Goal: Task Accomplishment & Management: Use online tool/utility

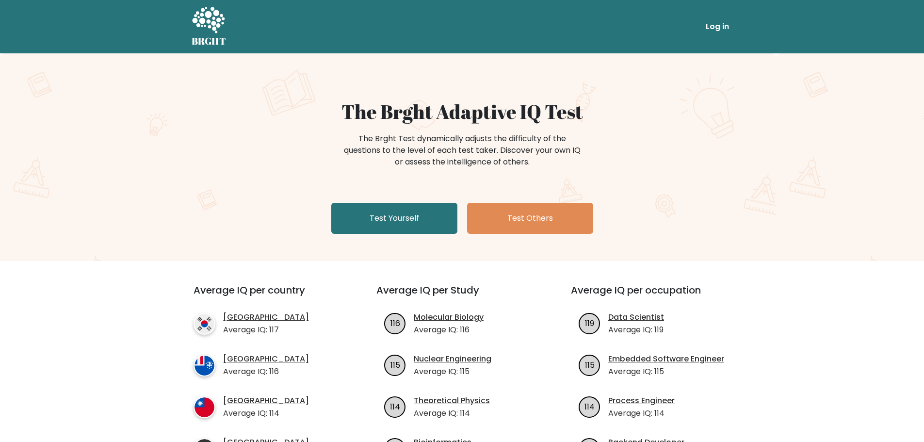
drag, startPoint x: 0, startPoint y: 0, endPoint x: 207, endPoint y: 136, distance: 247.6
click at [206, 136] on div "The Brght Adaptive IQ Test The Brght Test dynamically adjusts the difficulty of…" at bounding box center [462, 157] width 924 height 208
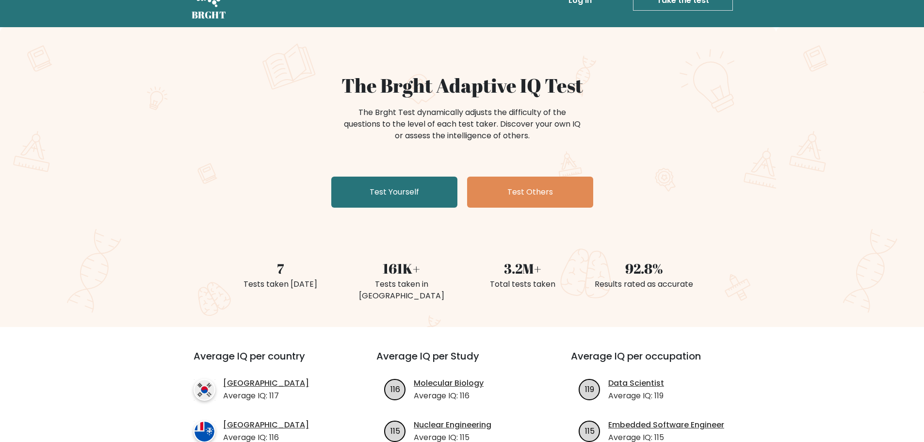
scroll to position [146, 0]
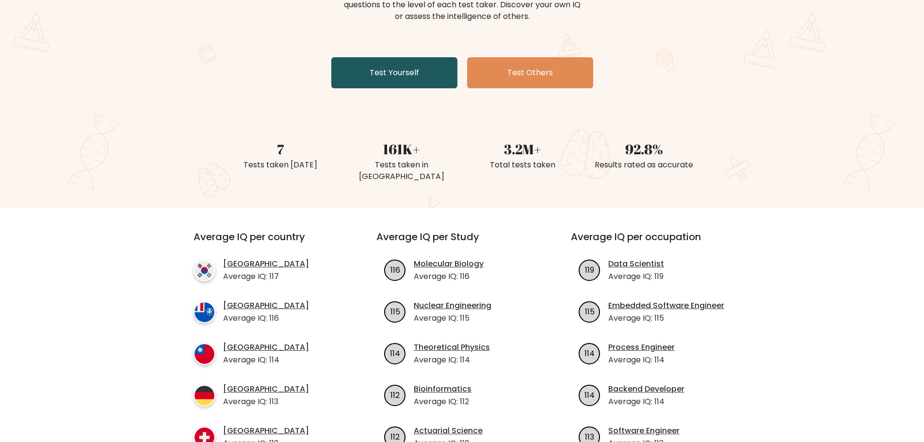
click at [407, 75] on link "Test Yourself" at bounding box center [394, 72] width 126 height 31
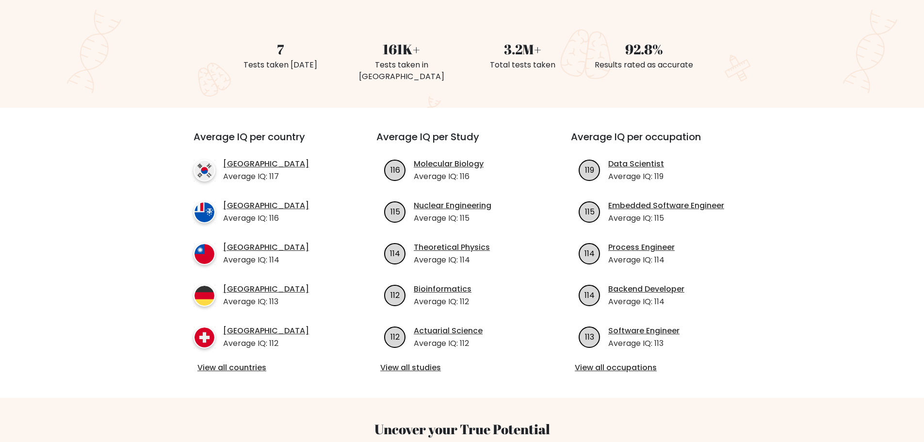
scroll to position [243, 0]
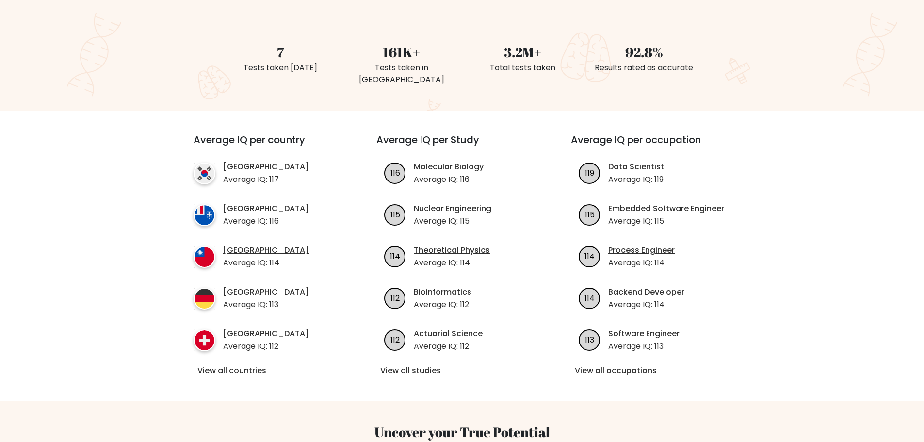
click at [267, 174] on p "Average IQ: 117" at bounding box center [266, 180] width 86 height 12
click at [297, 181] on ul "South Korea Average IQ: 117 French Southern Territories Average IQ: 116 Taiwan …" at bounding box center [268, 256] width 148 height 191
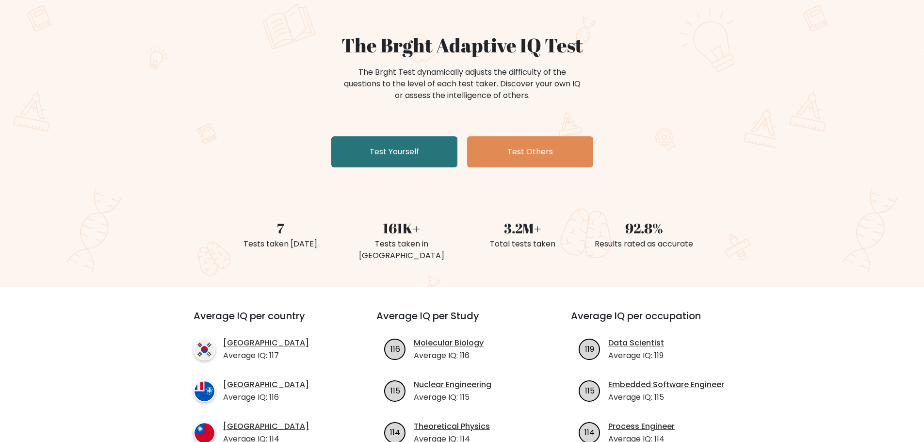
scroll to position [0, 0]
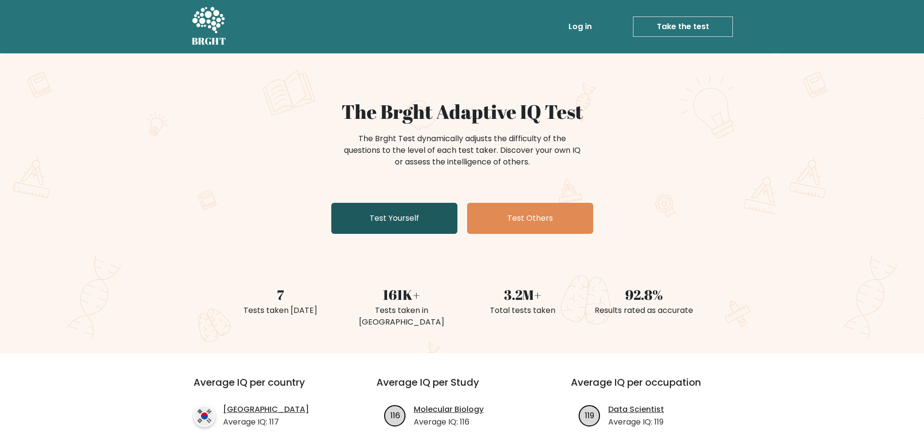
click at [404, 215] on link "Test Yourself" at bounding box center [394, 218] width 126 height 31
click at [674, 169] on div "The Brght Test dynamically adjusts the difficulty of the questions to the level…" at bounding box center [463, 155] width 474 height 49
click at [414, 217] on link "Test Yourself" at bounding box center [394, 218] width 126 height 31
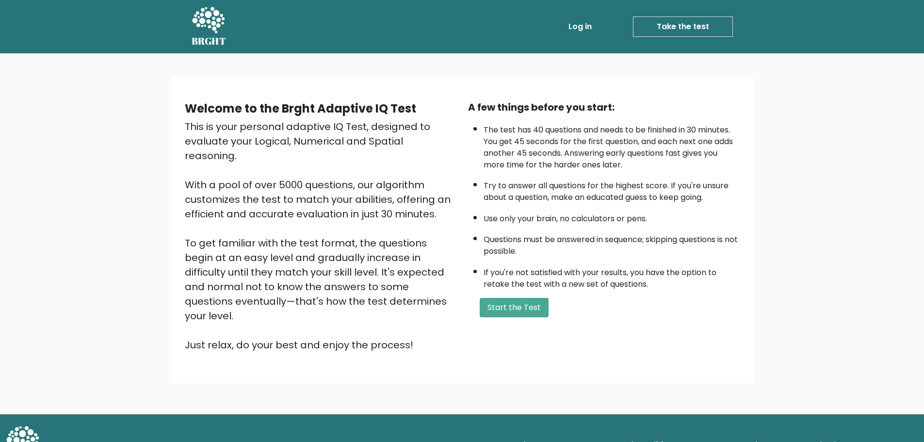
click at [220, 135] on div "This is your personal adaptive IQ Test, designed to evaluate your Logical, Nume…" at bounding box center [321, 235] width 272 height 233
click at [542, 156] on li "The test has 40 questions and needs to be finished in 30 minutes. You get 45 se…" at bounding box center [612, 144] width 256 height 51
click at [526, 131] on li "The test has 40 questions and needs to be finished in 30 minutes. You get 45 se…" at bounding box center [612, 144] width 256 height 51
